Goal: Information Seeking & Learning: Compare options

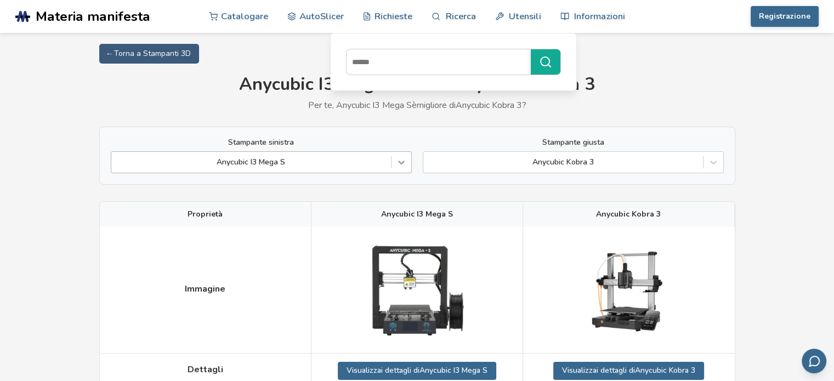
click at [401, 166] on icon at bounding box center [401, 162] width 11 height 11
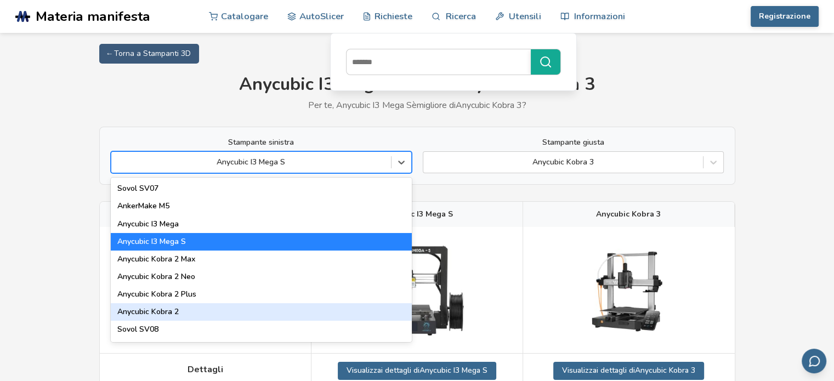
click at [229, 312] on div "Anycubic Kobra 2" at bounding box center [261, 312] width 301 height 18
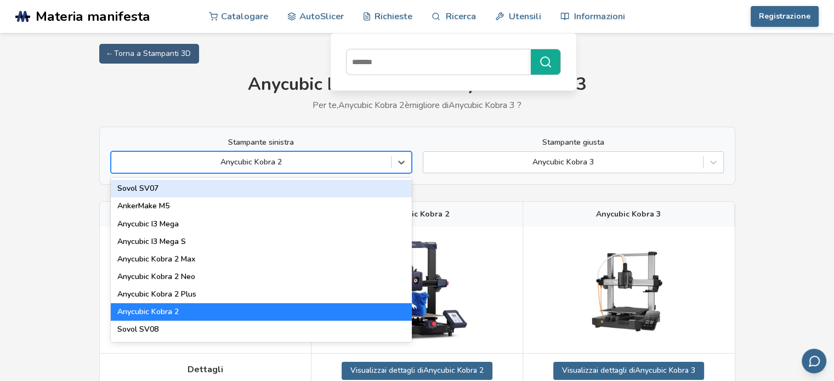
click at [280, 155] on div "Anycubic Kobra 2" at bounding box center [251, 162] width 280 height 15
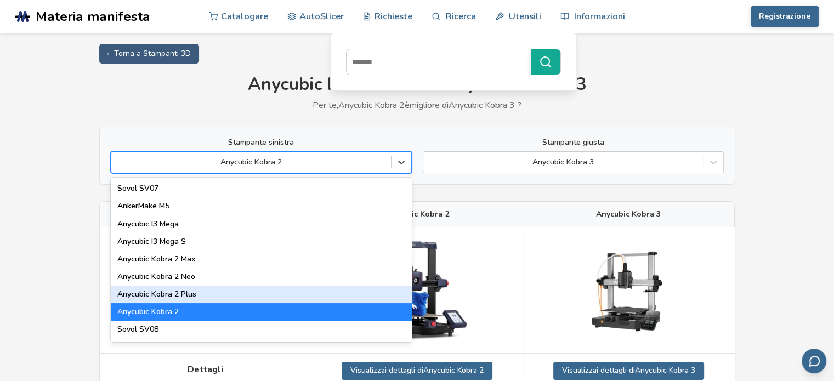
click at [218, 296] on div "Anycubic Kobra 2 Plus" at bounding box center [261, 295] width 301 height 18
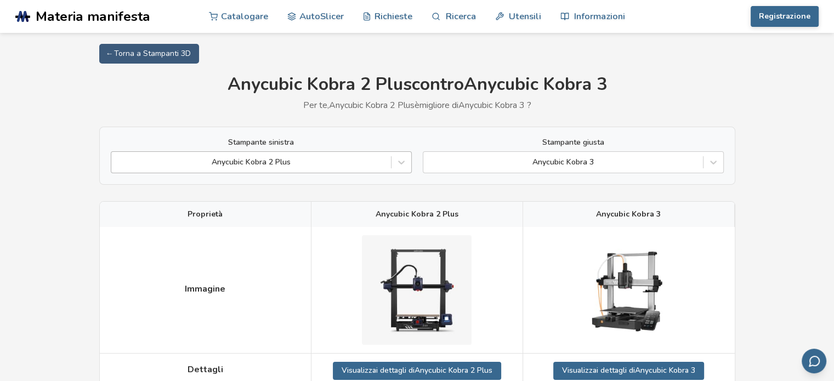
click at [346, 169] on div "Anycubic Kobra 2 Plus" at bounding box center [251, 162] width 280 height 15
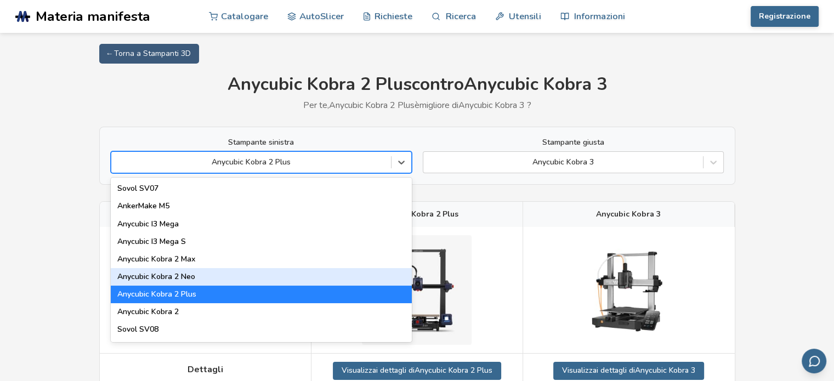
click at [224, 279] on div "Anycubic Kobra 2 Neo" at bounding box center [261, 277] width 301 height 18
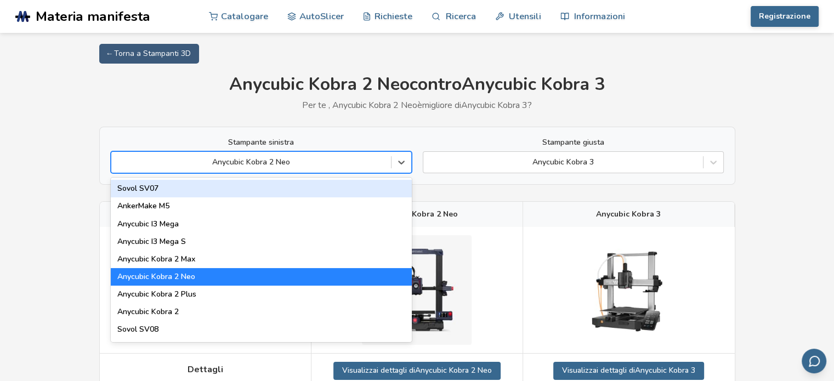
click at [341, 162] on div at bounding box center [251, 162] width 269 height 11
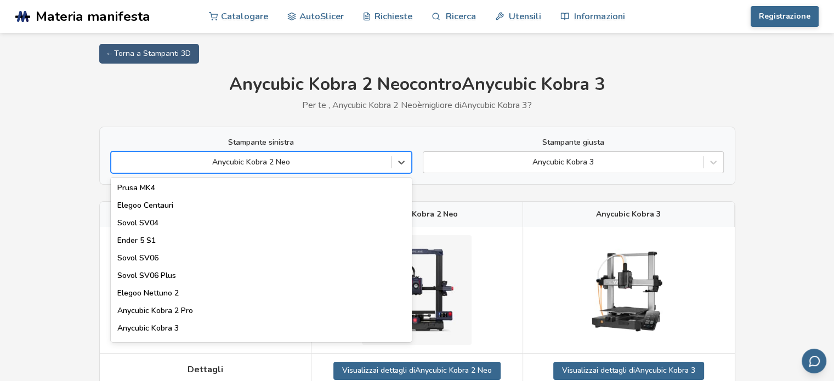
scroll to position [439, 0]
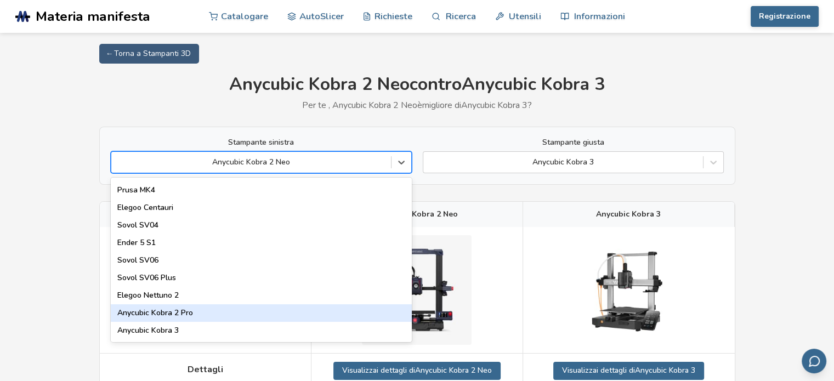
click at [212, 308] on div "Anycubic Kobra 2 Pro" at bounding box center [261, 313] width 301 height 18
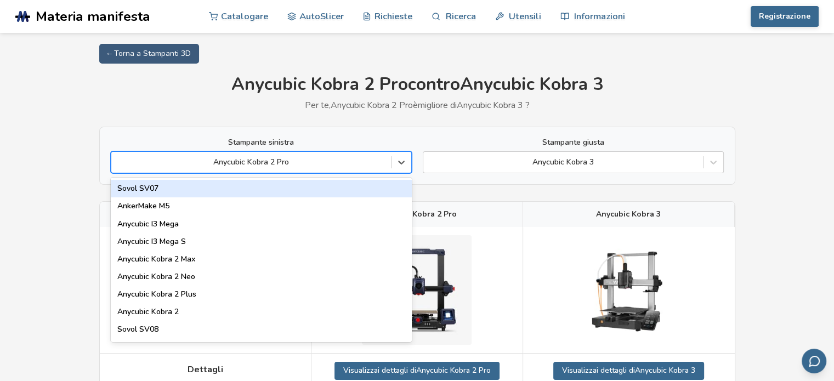
click at [349, 166] on div at bounding box center [251, 162] width 269 height 11
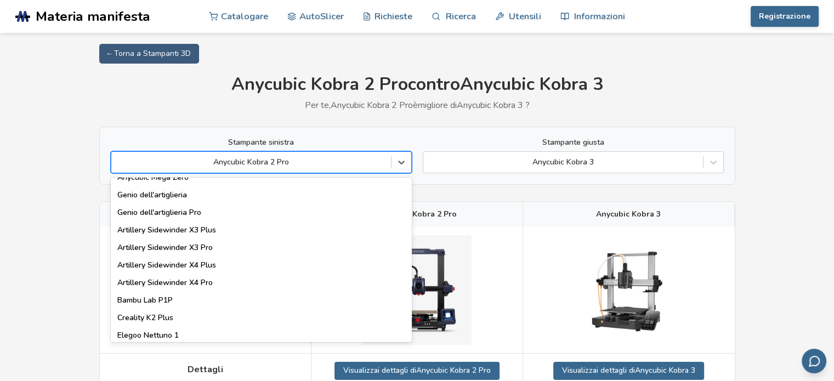
scroll to position [603, 0]
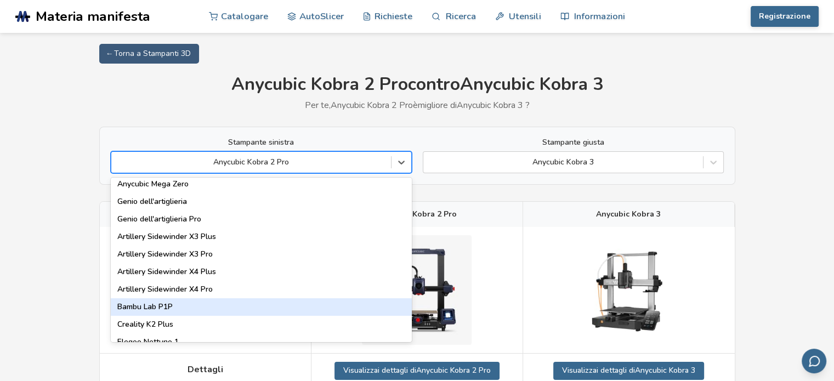
click at [191, 307] on div "Bambu Lab P1P" at bounding box center [261, 307] width 301 height 18
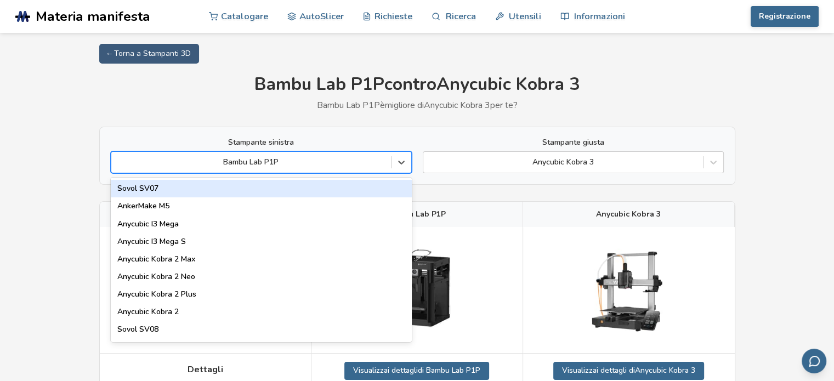
click at [266, 161] on div at bounding box center [251, 162] width 269 height 11
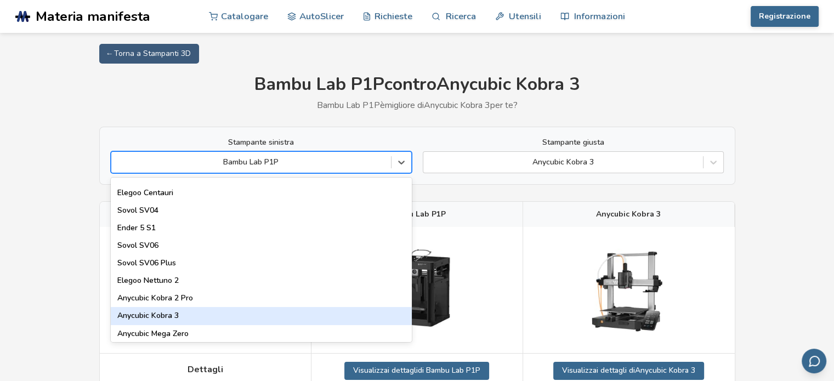
scroll to position [439, 0]
